Goal: Check status

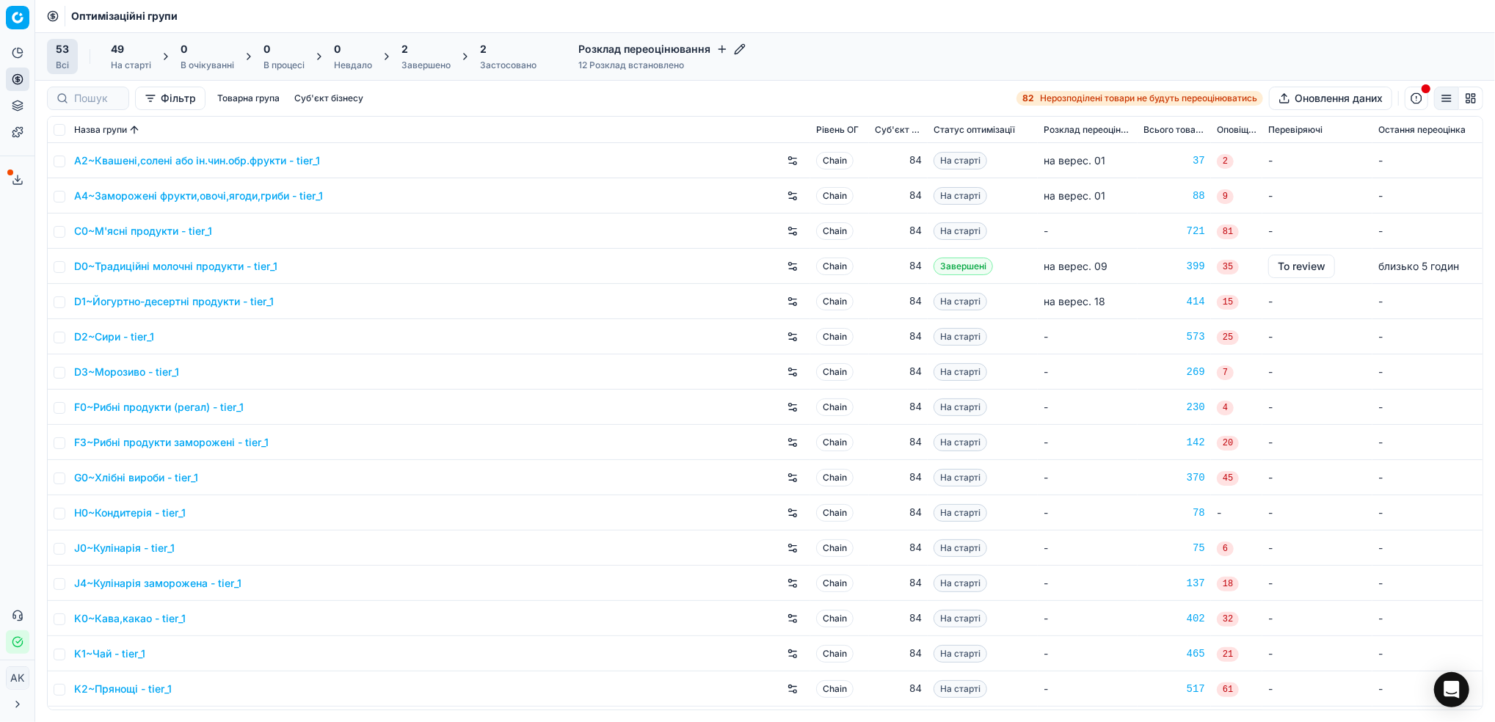
click at [411, 69] on div "Завершено" at bounding box center [425, 65] width 49 height 12
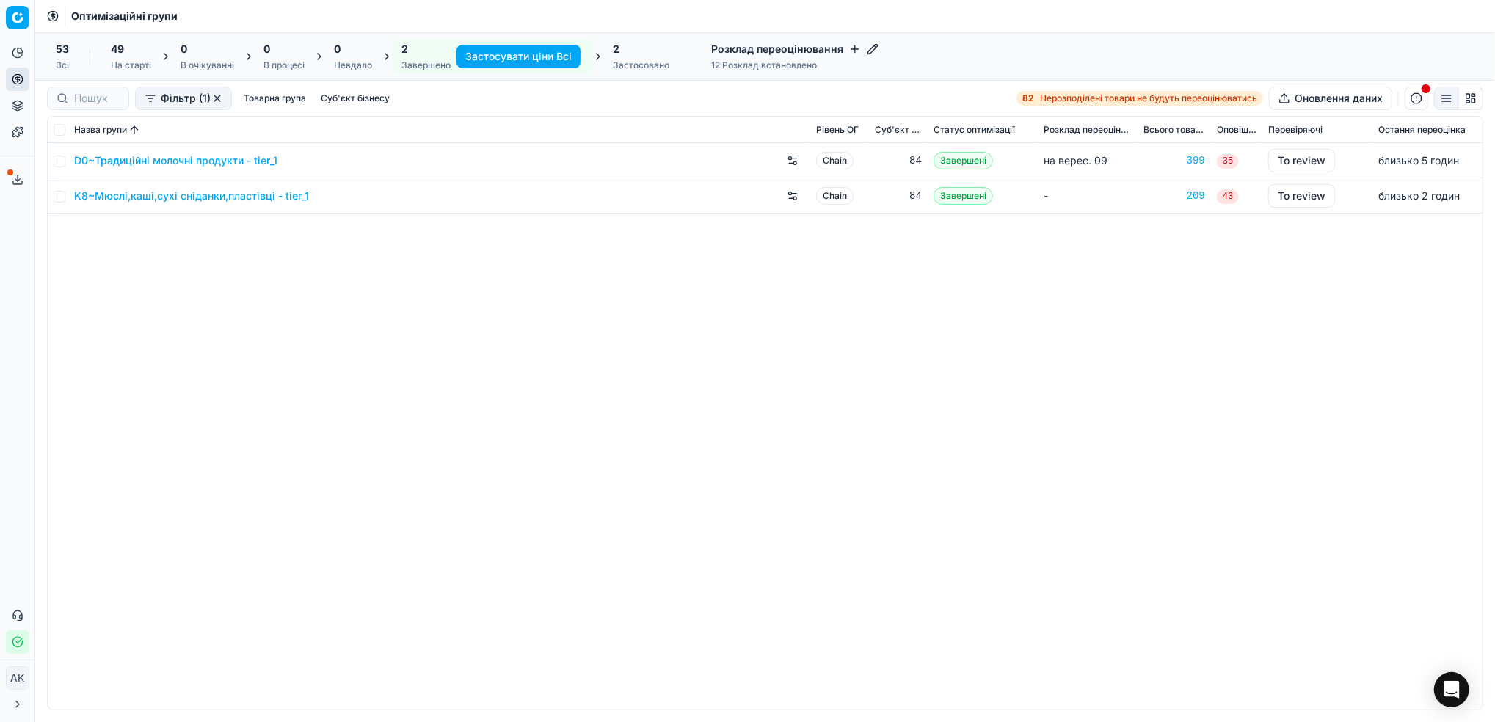
click at [641, 66] on div "Застосовано" at bounding box center [641, 65] width 56 height 12
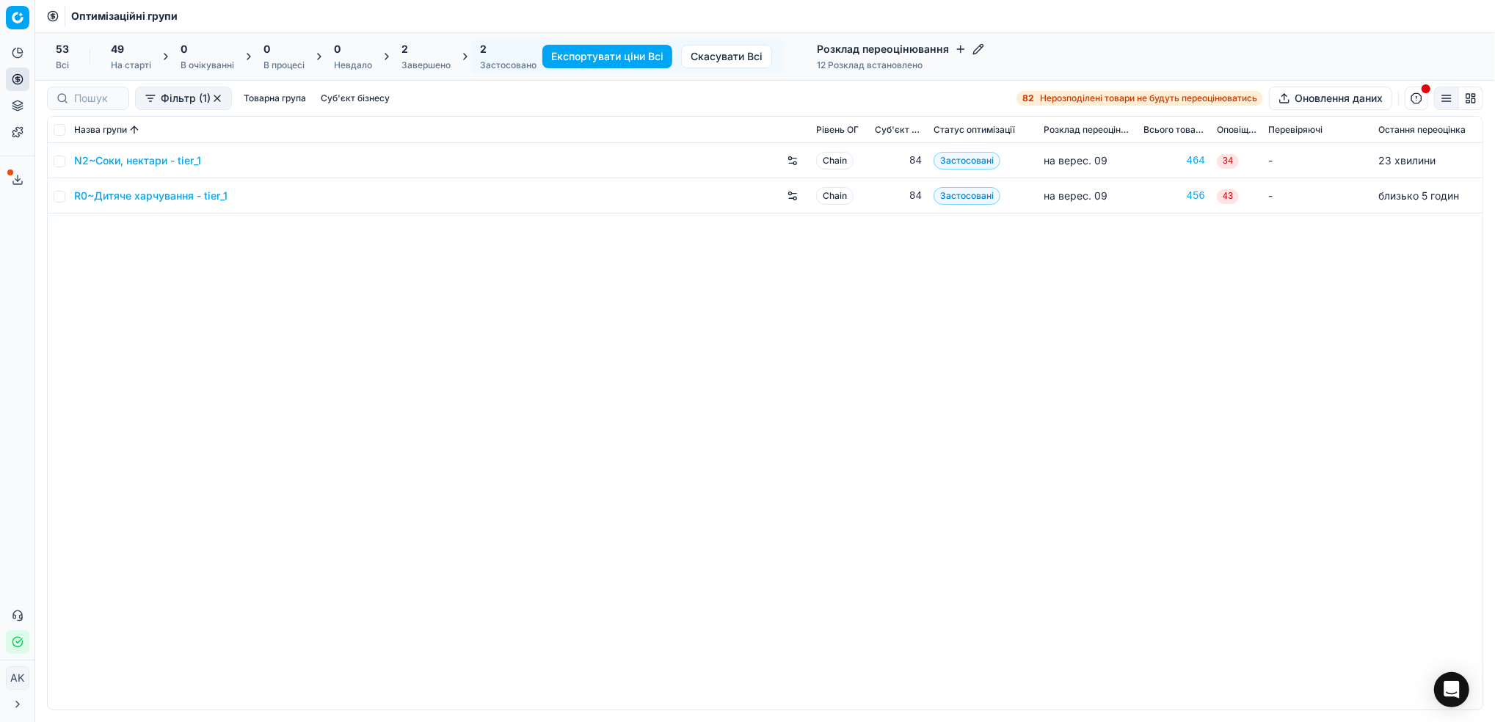
click at [499, 57] on div "2 Застосовано" at bounding box center [508, 56] width 56 height 29
click at [431, 53] on div "2" at bounding box center [425, 49] width 49 height 15
